Goal: Information Seeking & Learning: Understand process/instructions

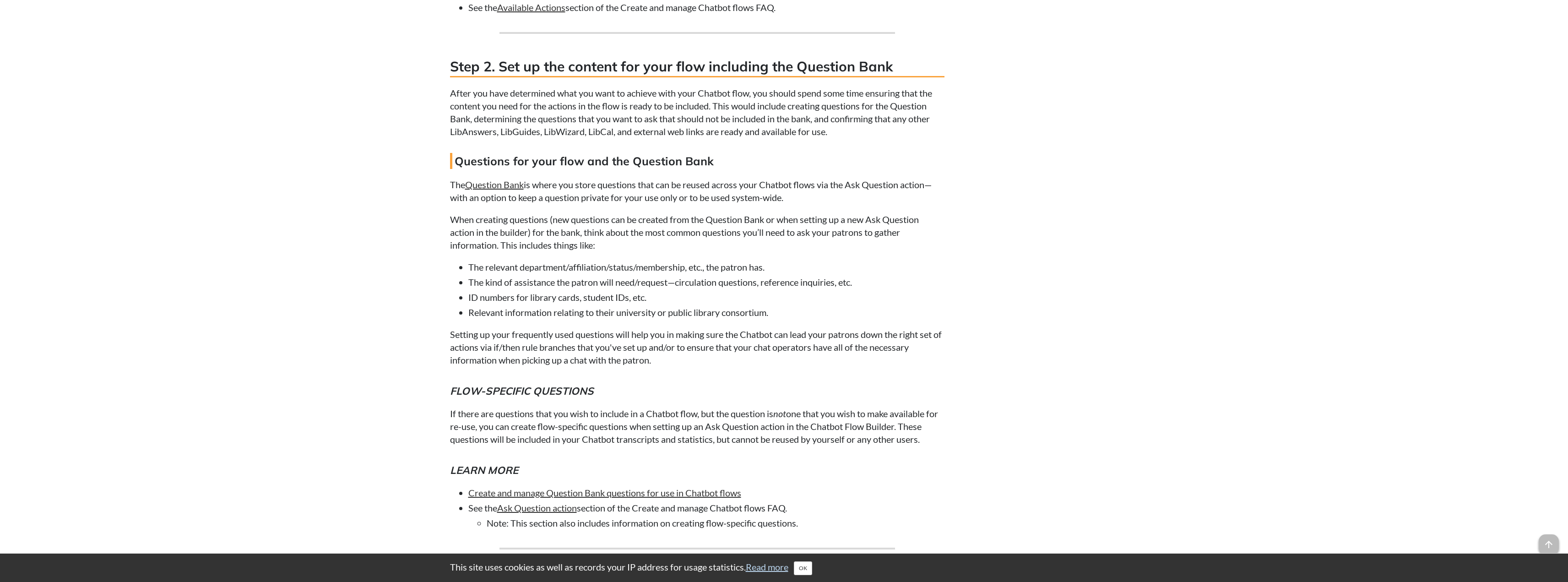
scroll to position [2995, 0]
drag, startPoint x: 582, startPoint y: 29, endPoint x: 825, endPoint y: 29, distance: 243.0
click at [825, 179] on p "The Question Bank is where you store questions that can be reused across your C…" at bounding box center [698, 192] width 495 height 26
drag, startPoint x: 585, startPoint y: 68, endPoint x: 873, endPoint y: 65, distance: 288.0
click at [873, 213] on p "When creating questions (new questions can be created from the Question Bank or…" at bounding box center [698, 231] width 495 height 38
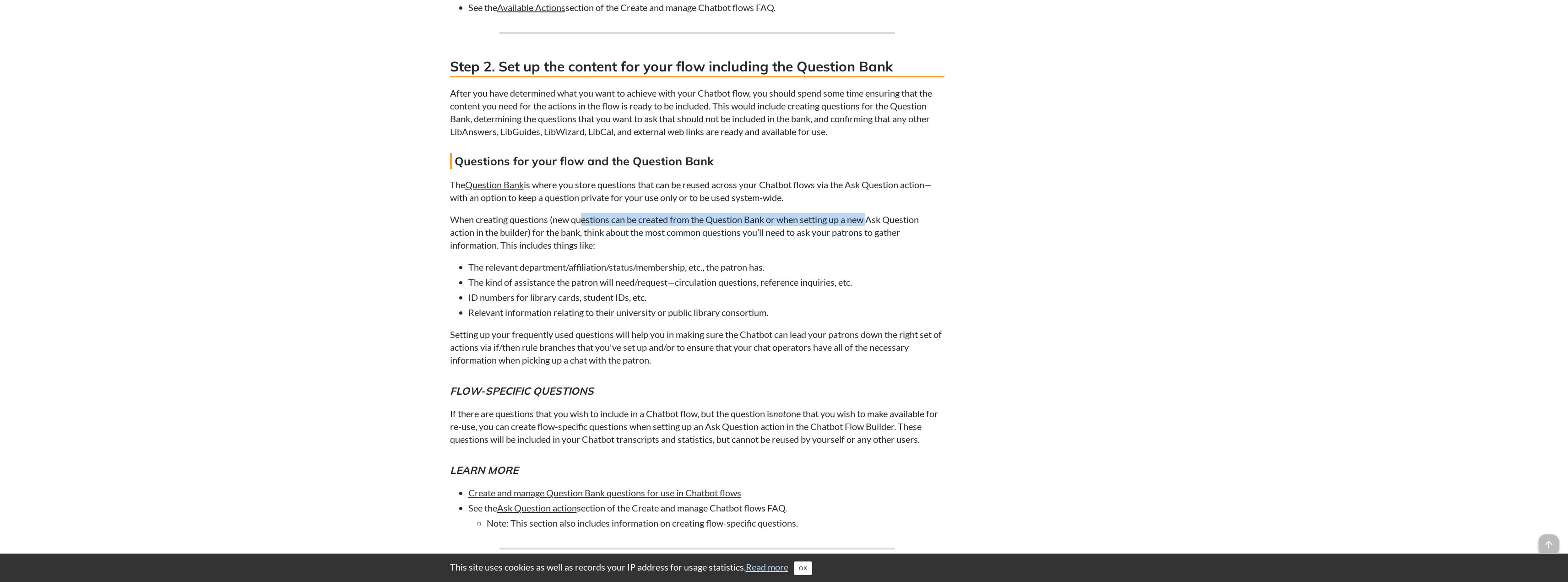
click at [603, 213] on p "When creating questions (new questions can be created from the Question Bank or…" at bounding box center [698, 231] width 495 height 38
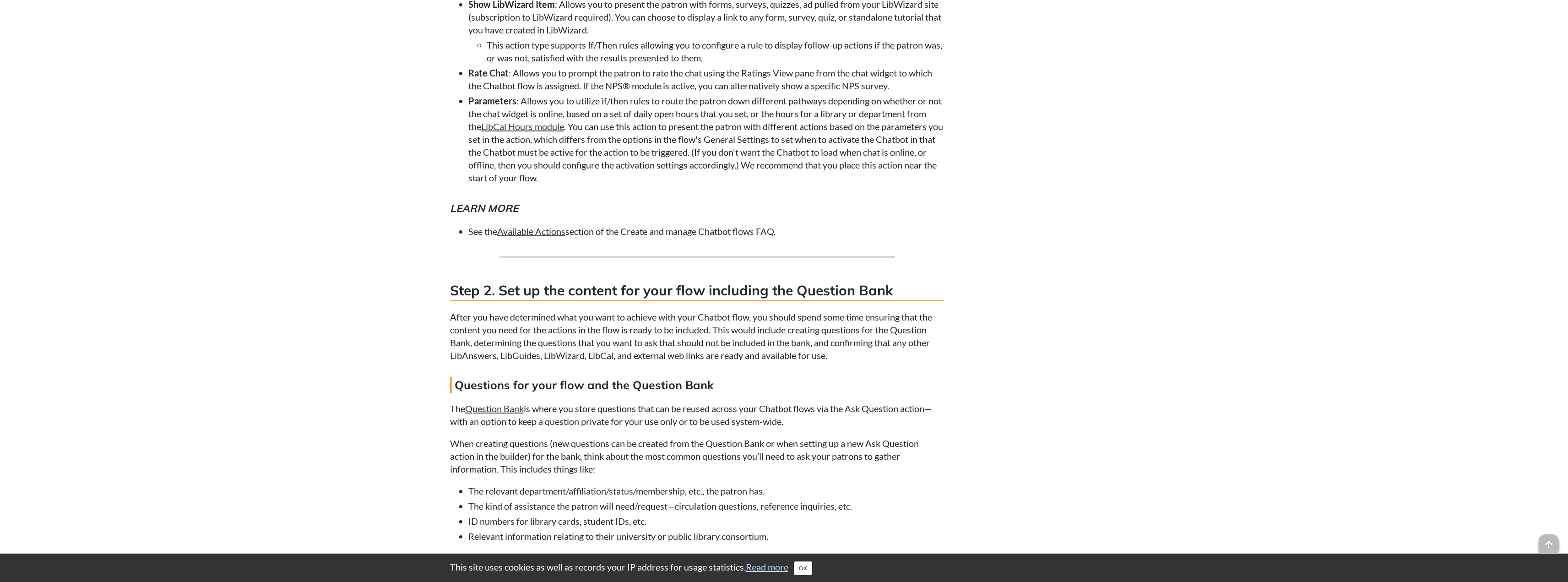
scroll to position [2766, 0]
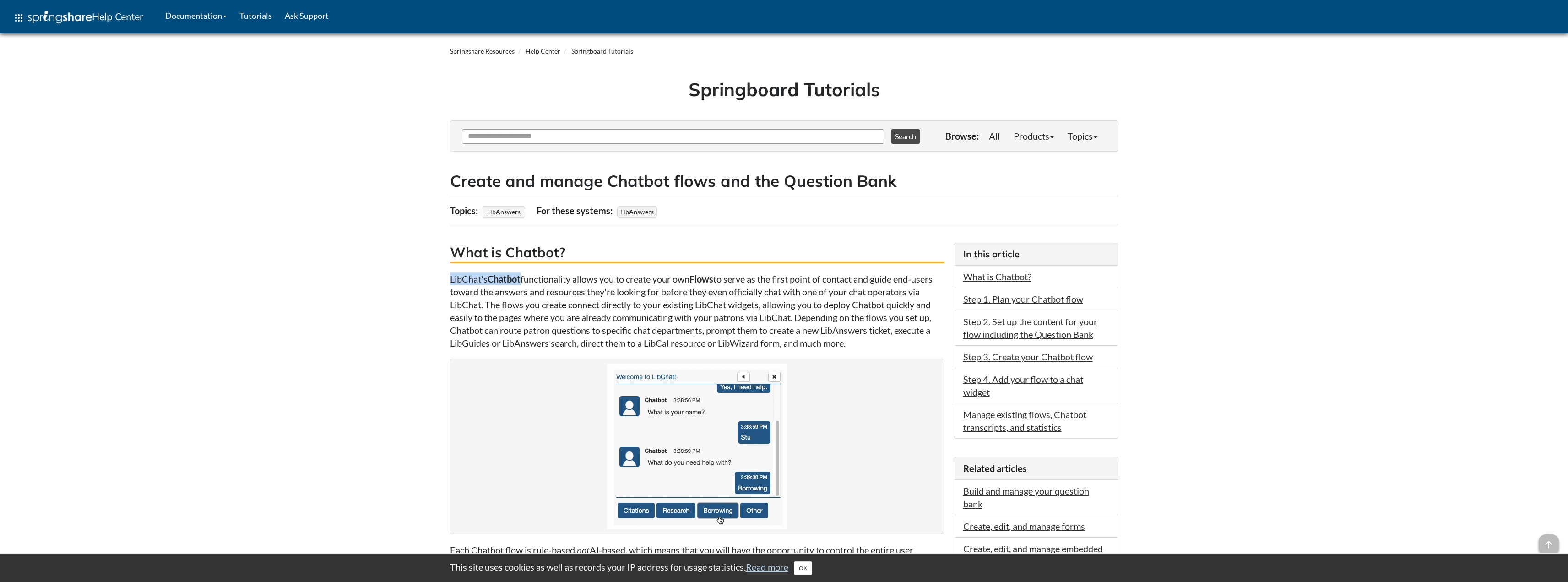
drag, startPoint x: 449, startPoint y: 277, endPoint x: 523, endPoint y: 276, distance: 74.0
click at [523, 276] on p "LibChat's Chatbot functionality allows you to create your own Flows to serve as…" at bounding box center [698, 311] width 495 height 77
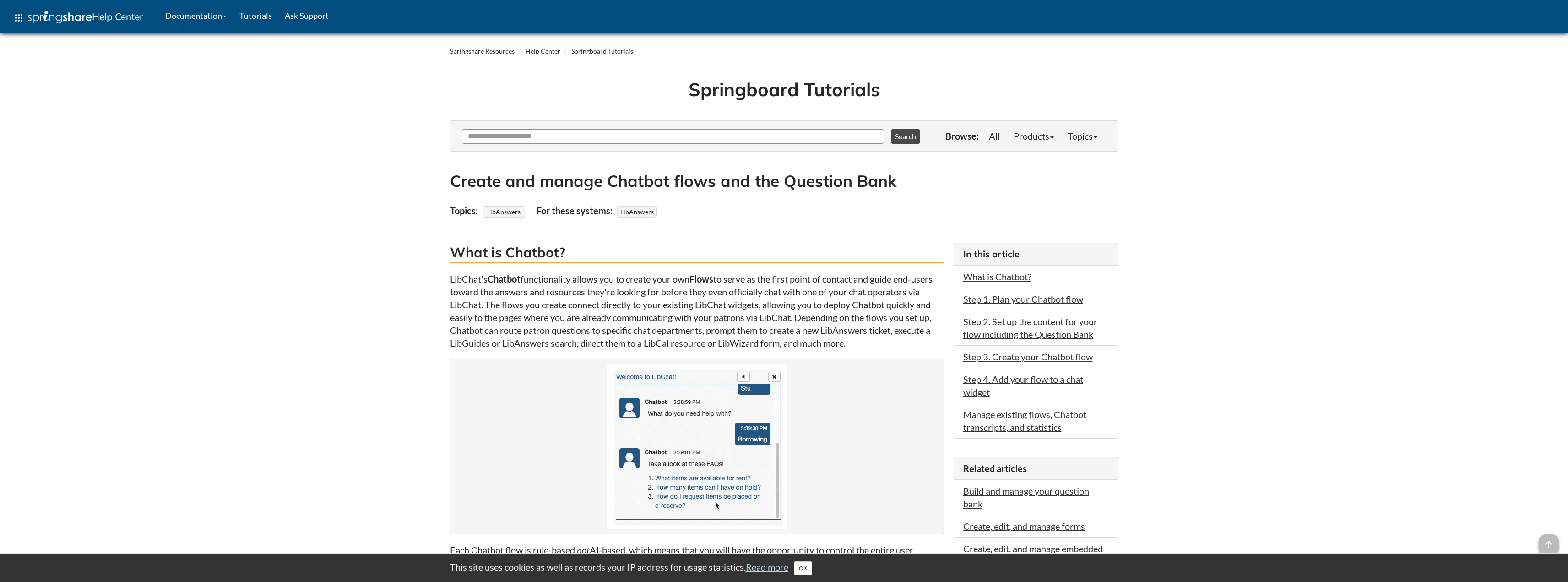
drag, startPoint x: 523, startPoint y: 276, endPoint x: 495, endPoint y: 322, distance: 53.9
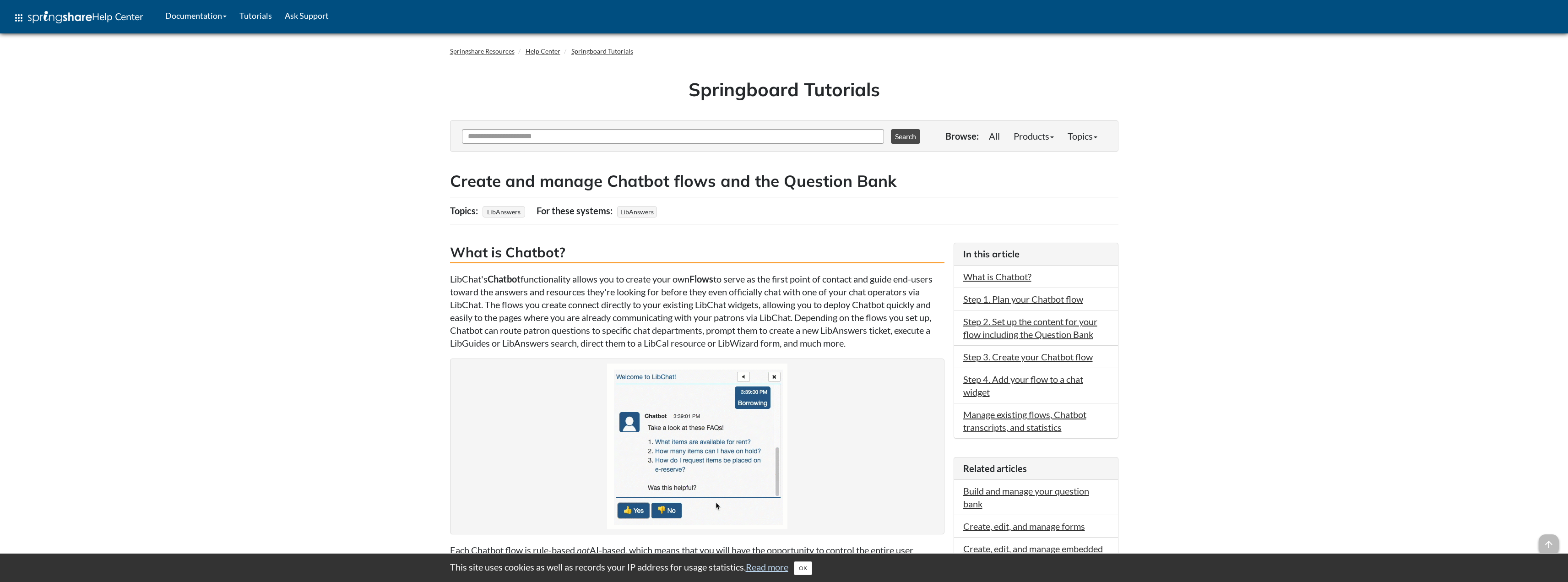
click at [495, 322] on p "LibChat's Chatbot functionality allows you to create your own Flows to serve as…" at bounding box center [698, 311] width 495 height 77
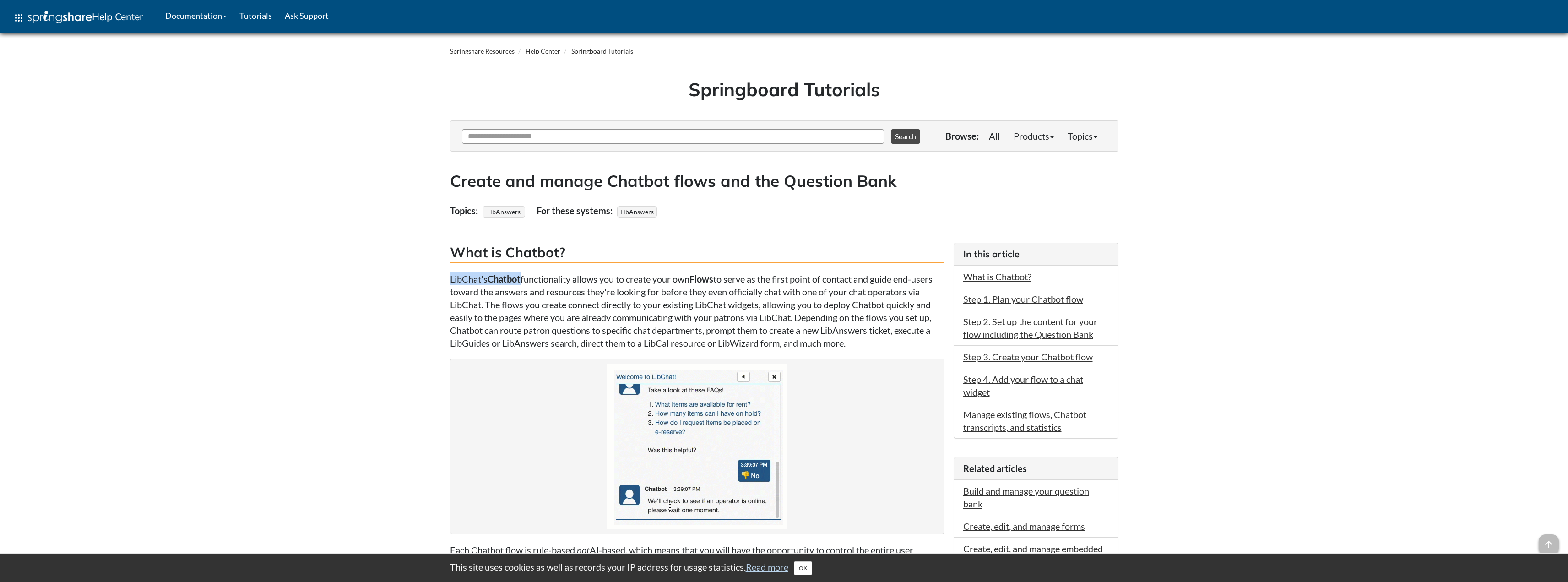
drag, startPoint x: 448, startPoint y: 279, endPoint x: 523, endPoint y: 281, distance: 75.0
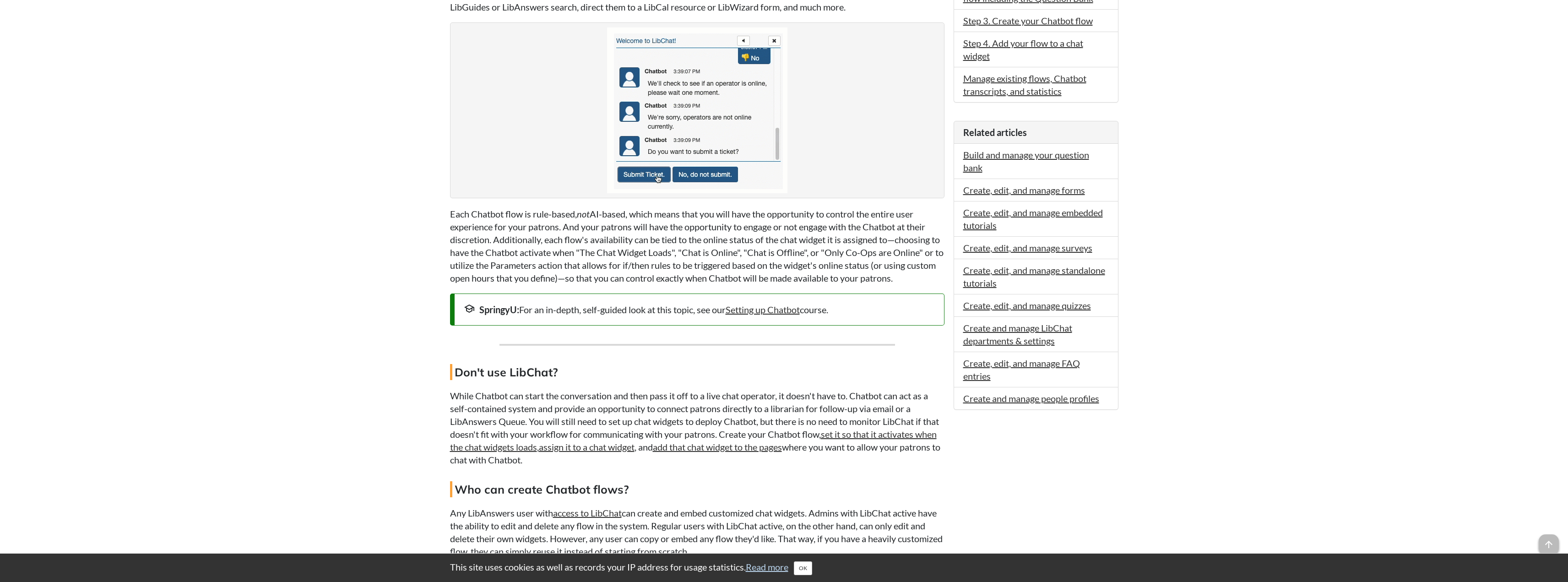
scroll to position [458, 0]
